Goal: Information Seeking & Learning: Learn about a topic

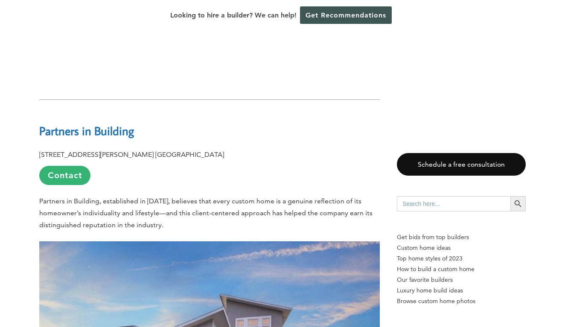
scroll to position [754, 0]
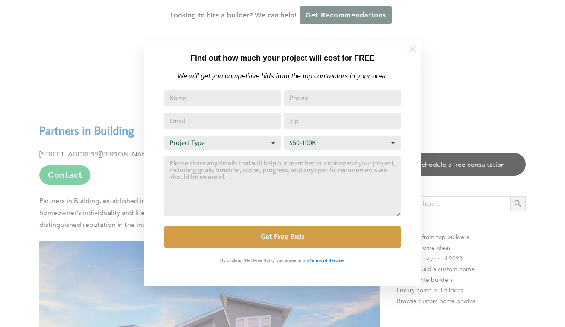
click at [408, 48] on icon at bounding box center [412, 48] width 9 height 9
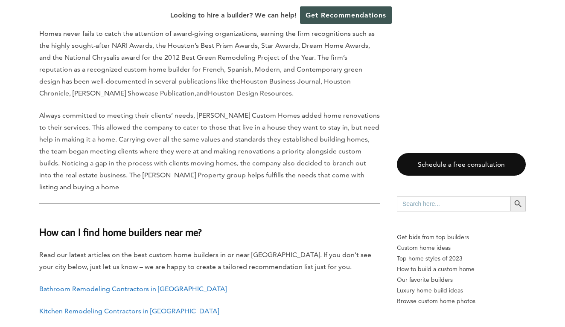
scroll to position [8590, 0]
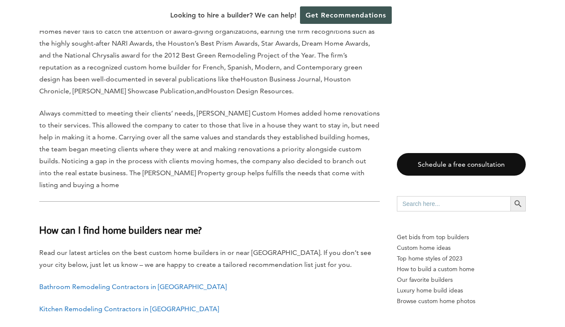
click at [107, 327] on link "General Contractors in Houston" at bounding box center [109, 331] width 141 height 8
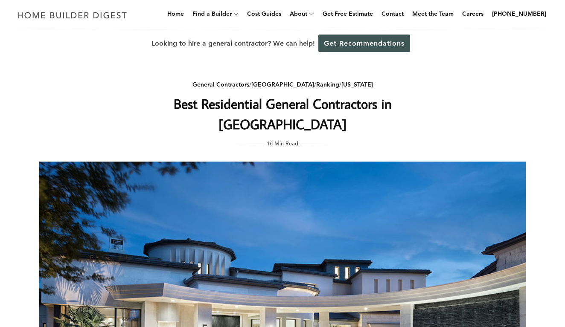
click at [157, 181] on img at bounding box center [282, 323] width 486 height 322
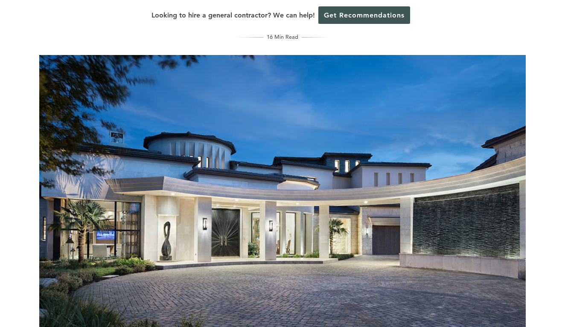
scroll to position [102, 0]
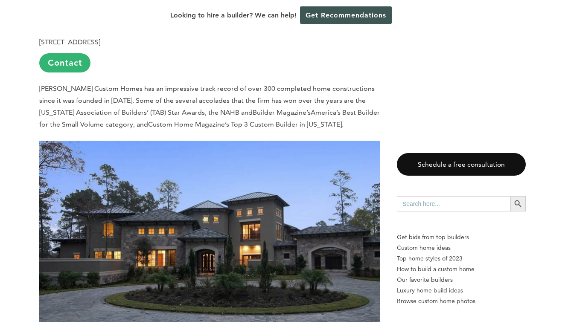
scroll to position [3279, 0]
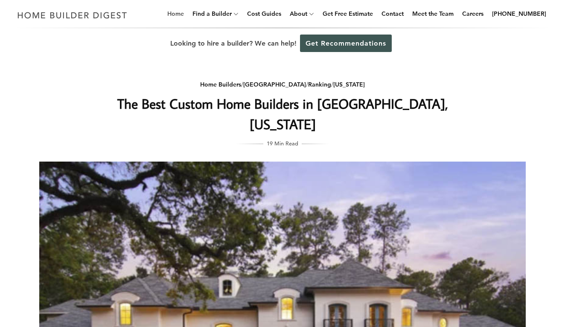
click at [187, 19] on link "Home" at bounding box center [175, 13] width 23 height 27
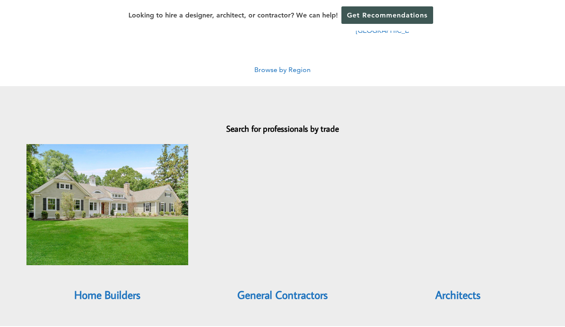
scroll to position [679, 0]
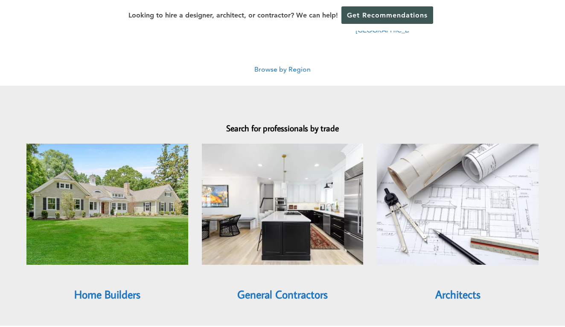
click at [250, 287] on link "General Contractors" at bounding box center [282, 294] width 90 height 15
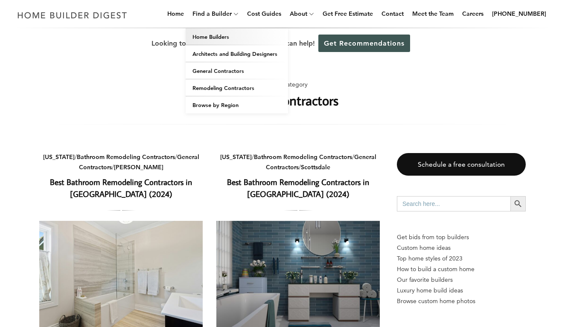
click at [237, 40] on link "Home Builders" at bounding box center [237, 36] width 102 height 17
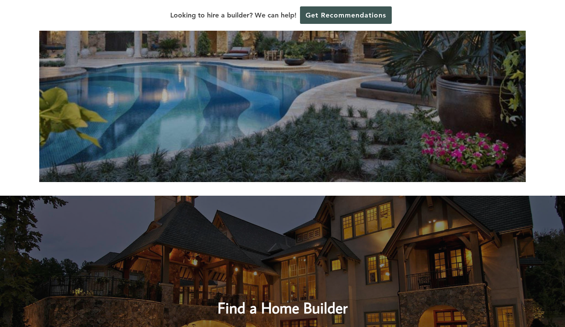
scroll to position [227, 0]
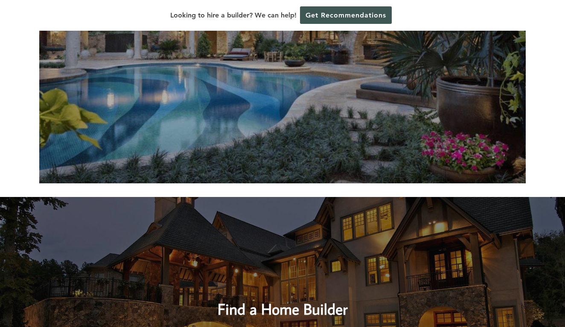
click at [157, 100] on img at bounding box center [282, 21] width 486 height 324
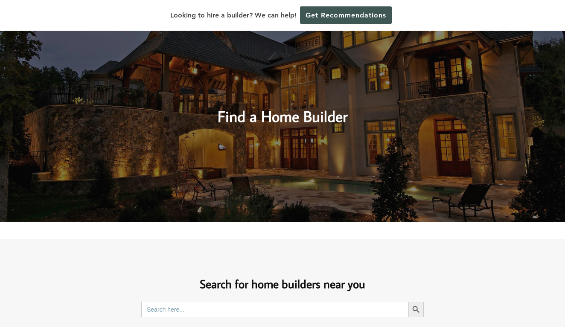
scroll to position [421, 0]
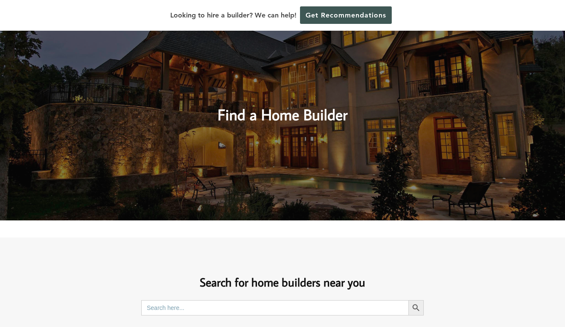
click at [147, 212] on img at bounding box center [282, 112] width 565 height 218
click at [164, 127] on img at bounding box center [282, 112] width 565 height 218
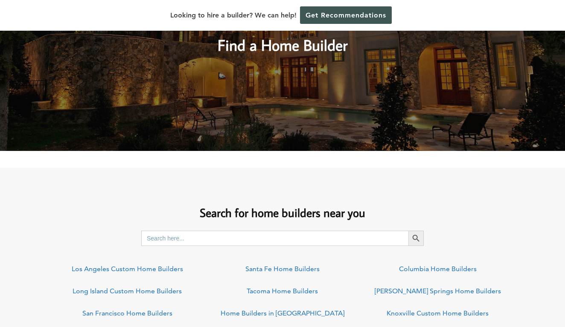
scroll to position [494, 0]
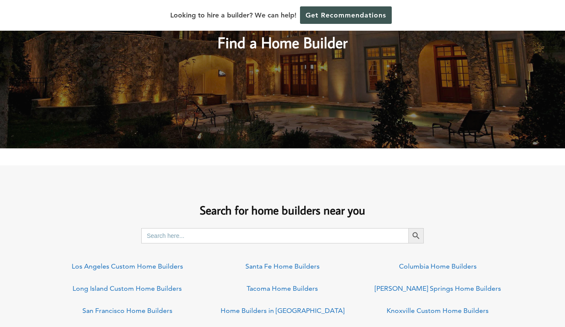
click at [182, 235] on input "Search for:" at bounding box center [274, 235] width 267 height 15
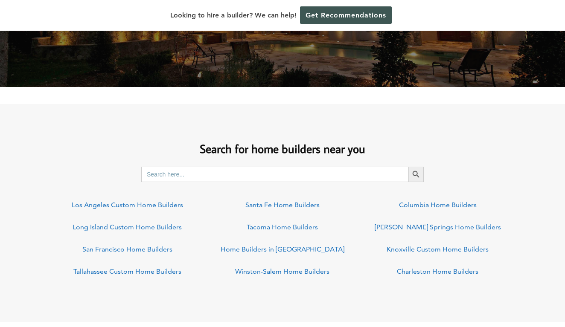
scroll to position [557, 0]
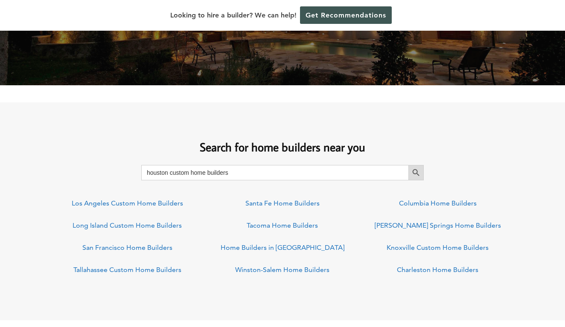
type input "houston custom home builders"
click at [423, 169] on span "submit" at bounding box center [415, 172] width 15 height 15
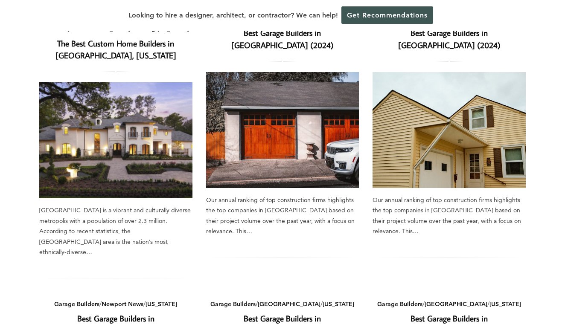
scroll to position [112, 0]
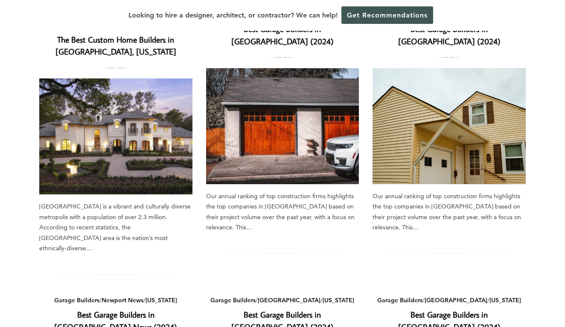
click at [143, 152] on img at bounding box center [115, 136] width 153 height 116
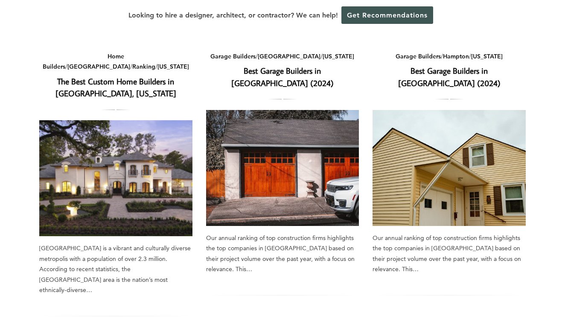
scroll to position [67, 0]
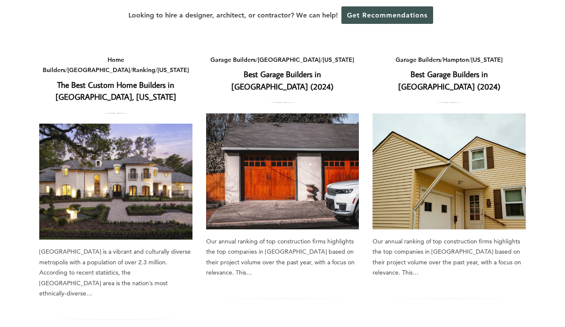
click at [445, 165] on img at bounding box center [448, 171] width 153 height 116
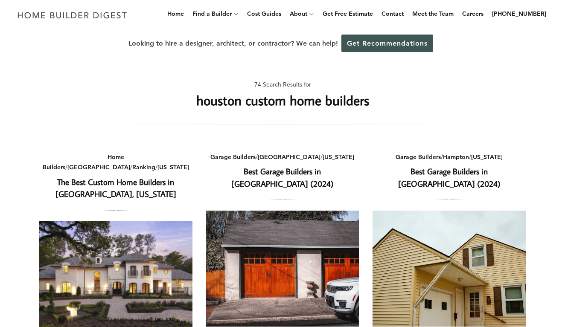
scroll to position [0, 0]
click at [89, 257] on img at bounding box center [115, 279] width 153 height 116
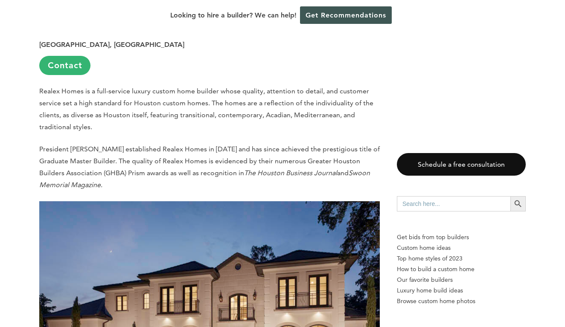
scroll to position [1370, 0]
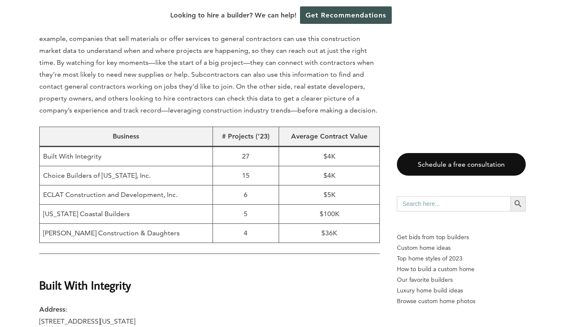
scroll to position [486, 0]
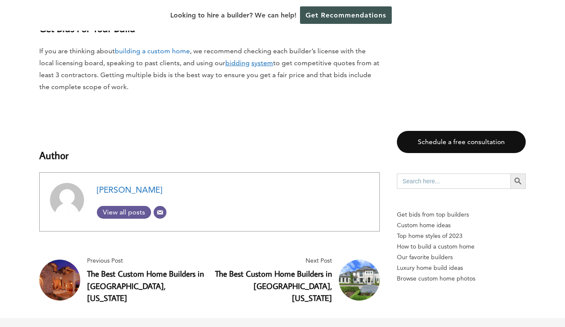
scroll to position [9079, 0]
